Goal: Information Seeking & Learning: Understand process/instructions

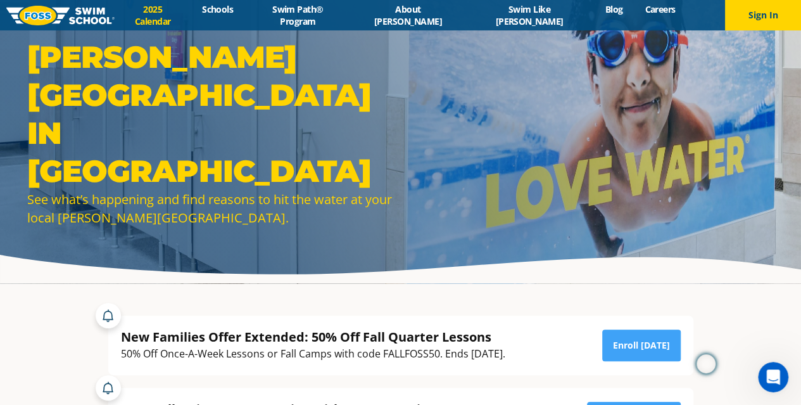
click at [191, 16] on link "2025 Calendar" at bounding box center [153, 15] width 77 height 24
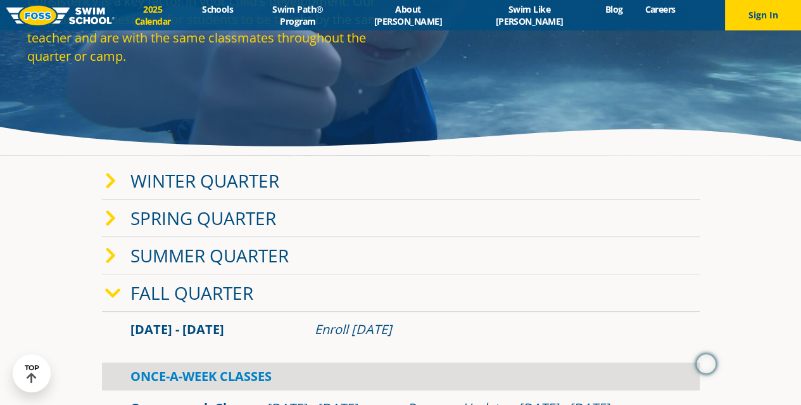
click at [242, 189] on link "Winter Quarter" at bounding box center [204, 180] width 149 height 24
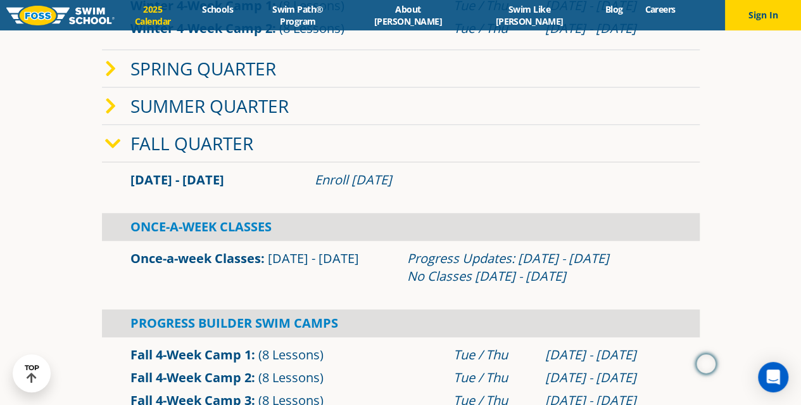
scroll to position [511, 0]
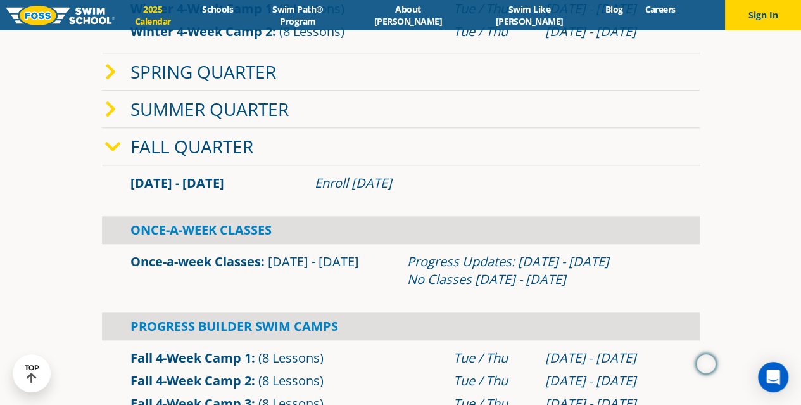
click at [118, 149] on icon at bounding box center [113, 147] width 16 height 18
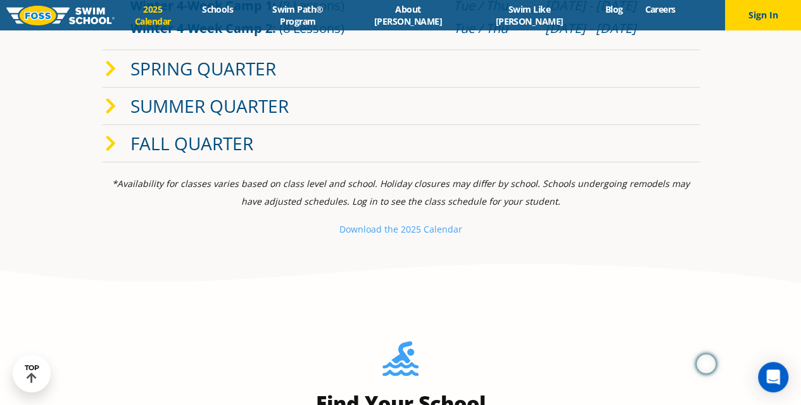
scroll to position [517, 0]
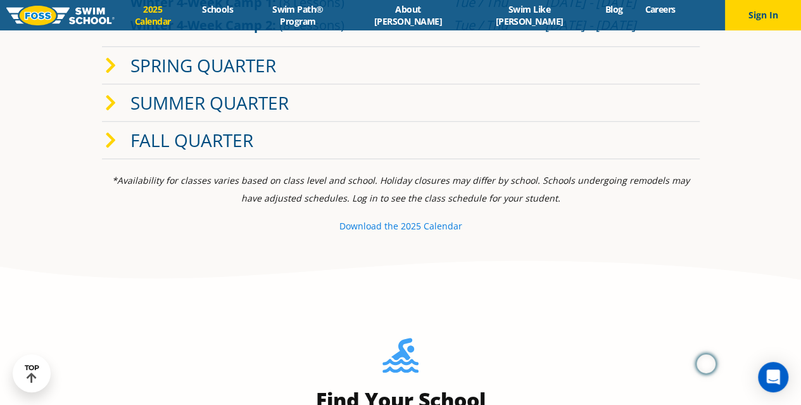
click at [433, 230] on small "e 2025 Calendar" at bounding box center [427, 226] width 69 height 12
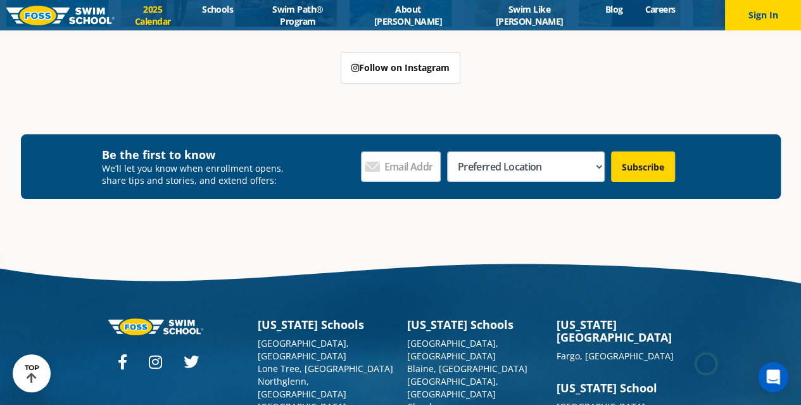
scroll to position [2568, 0]
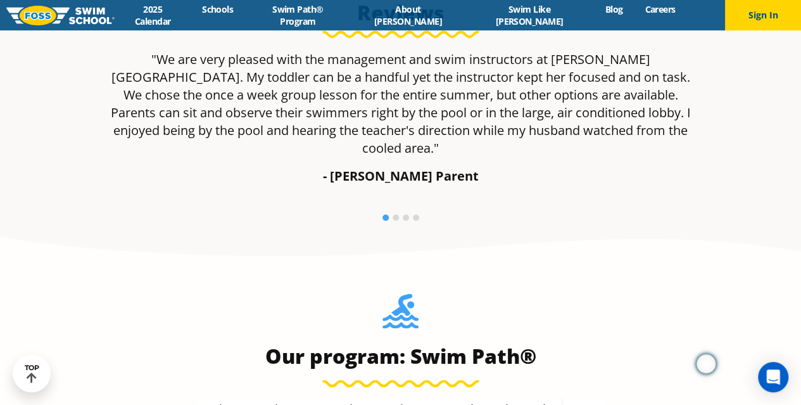
scroll to position [1100, 0]
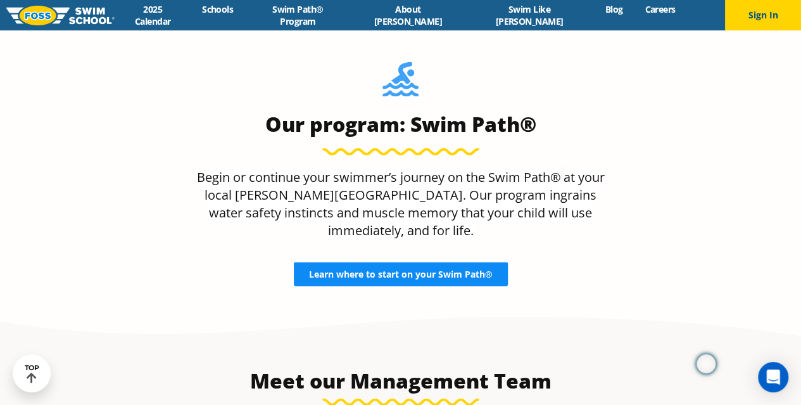
click at [372, 269] on span "Learn where to start on your Swim Path®" at bounding box center [401, 273] width 184 height 9
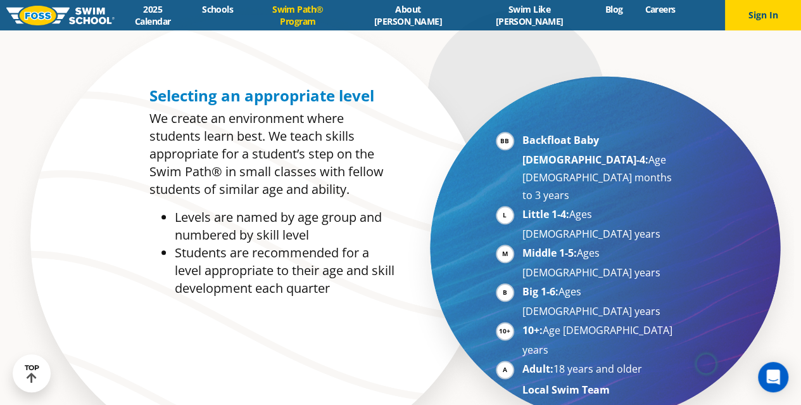
scroll to position [592, 0]
